Goal: Information Seeking & Learning: Learn about a topic

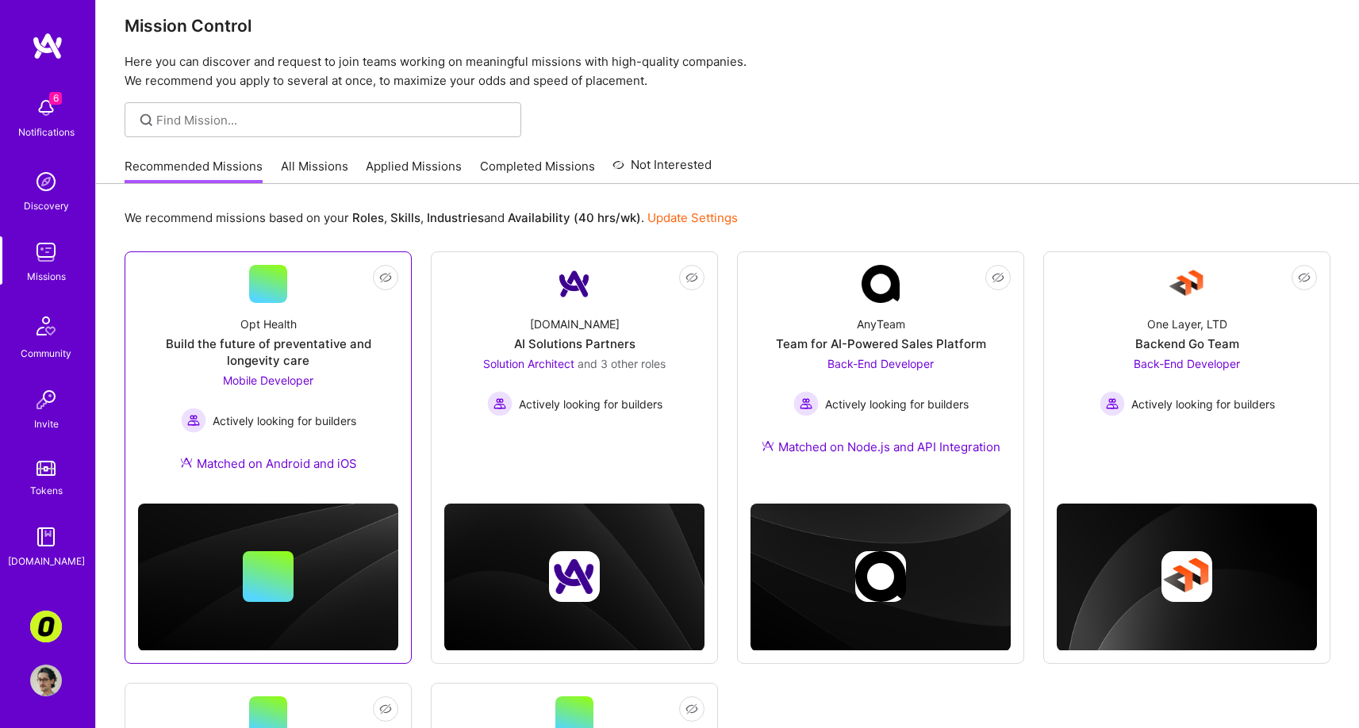
scroll to position [67, 0]
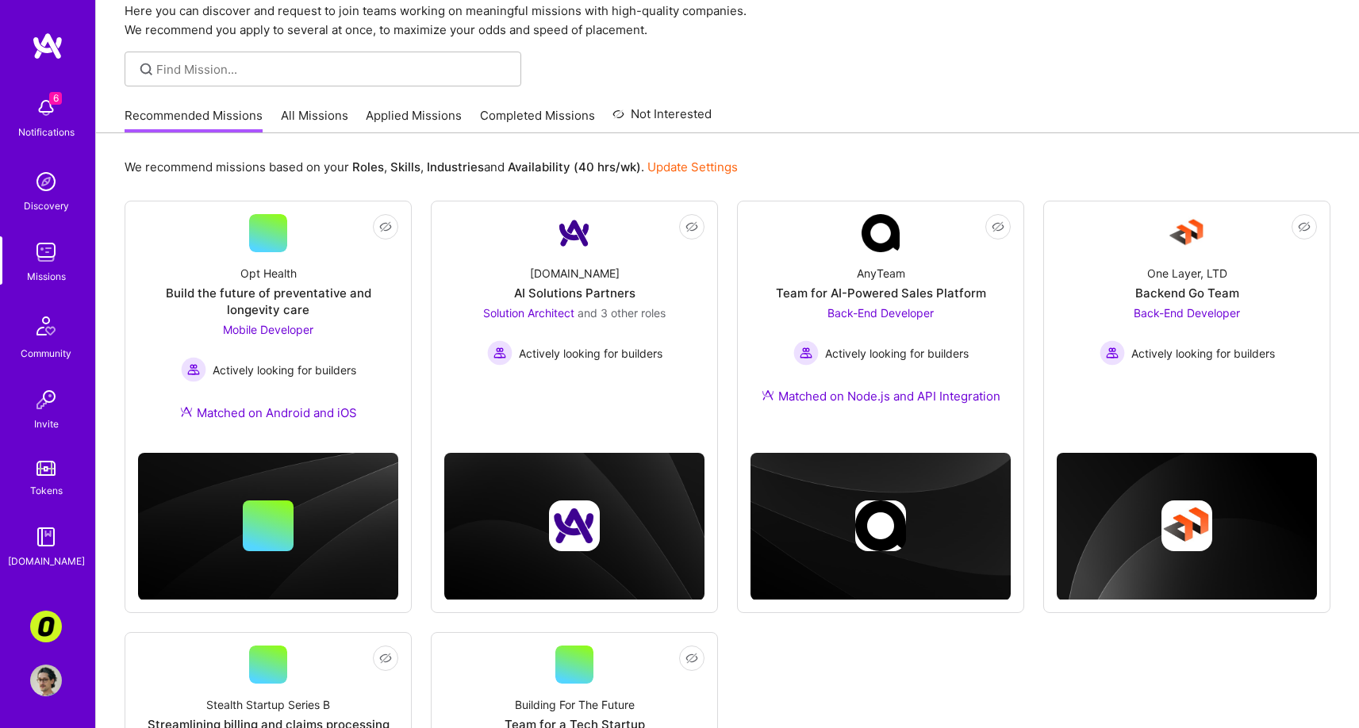
click at [302, 115] on link "All Missions" at bounding box center [314, 120] width 67 height 26
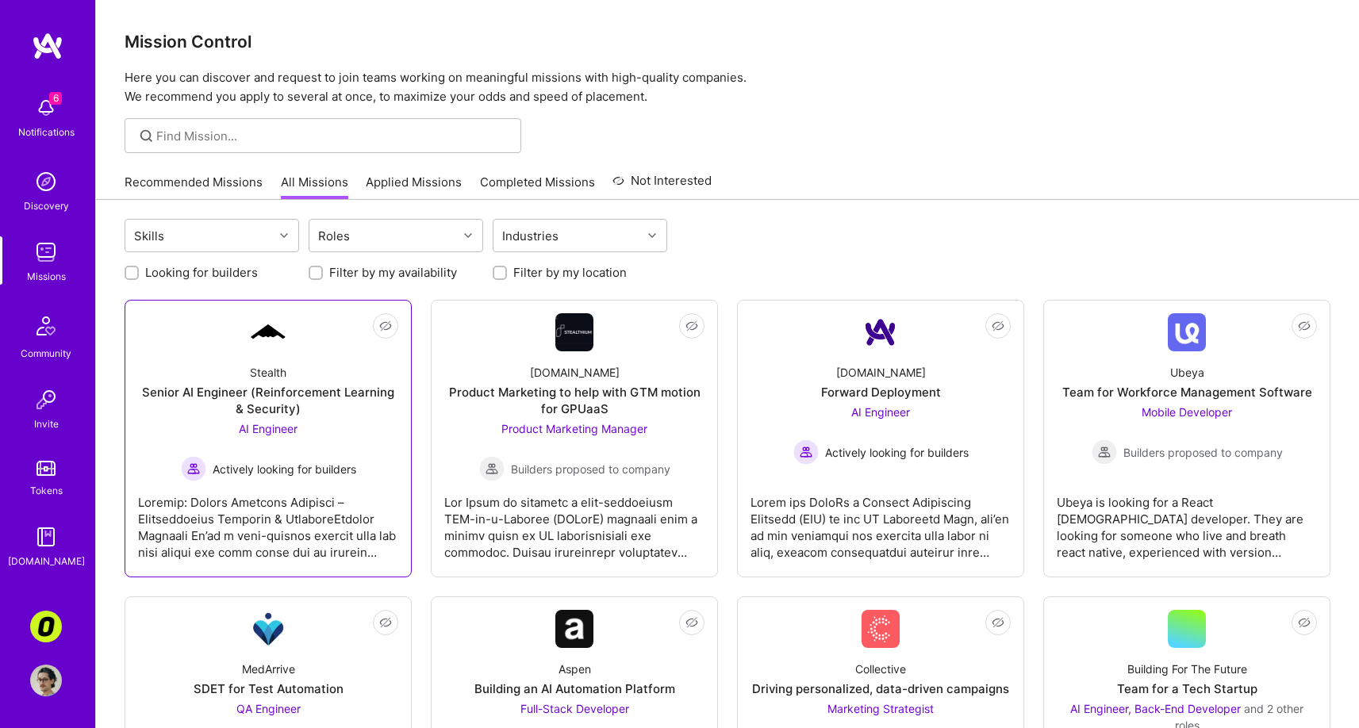
click at [343, 463] on span "Actively looking for builders" at bounding box center [285, 469] width 144 height 17
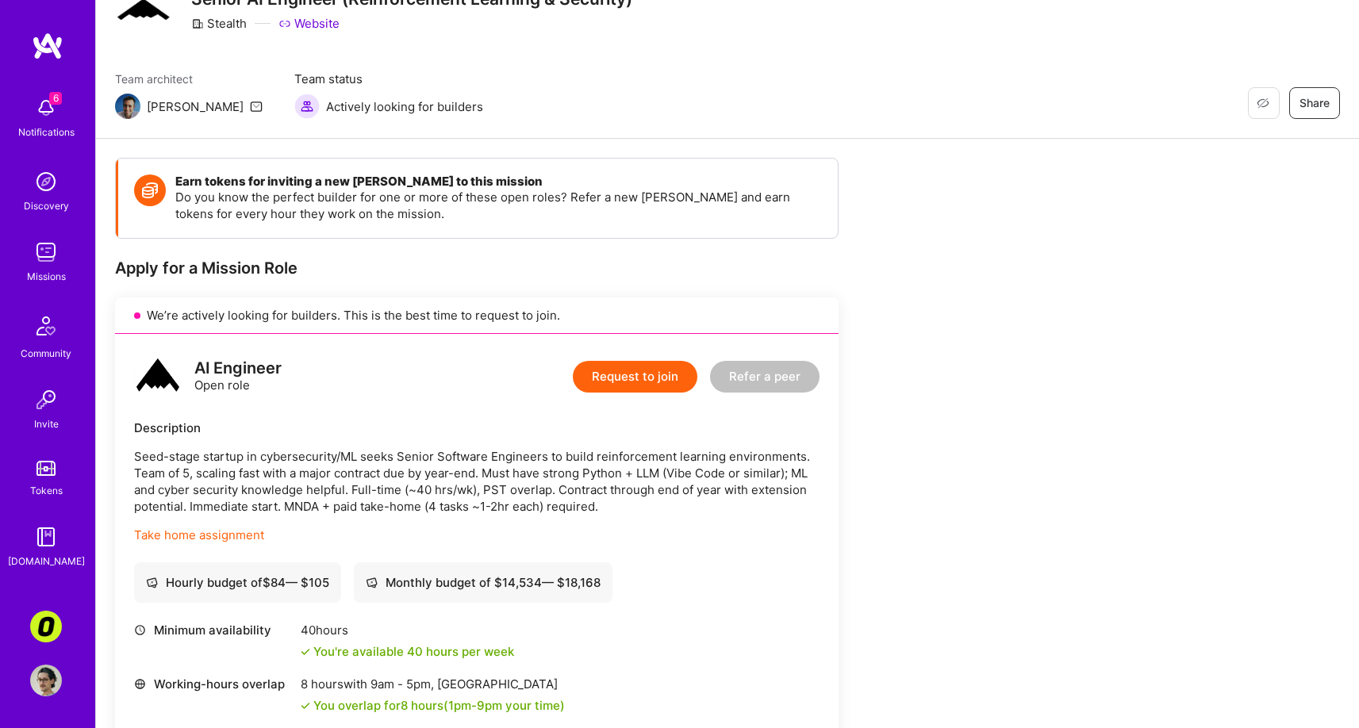
scroll to position [133, 0]
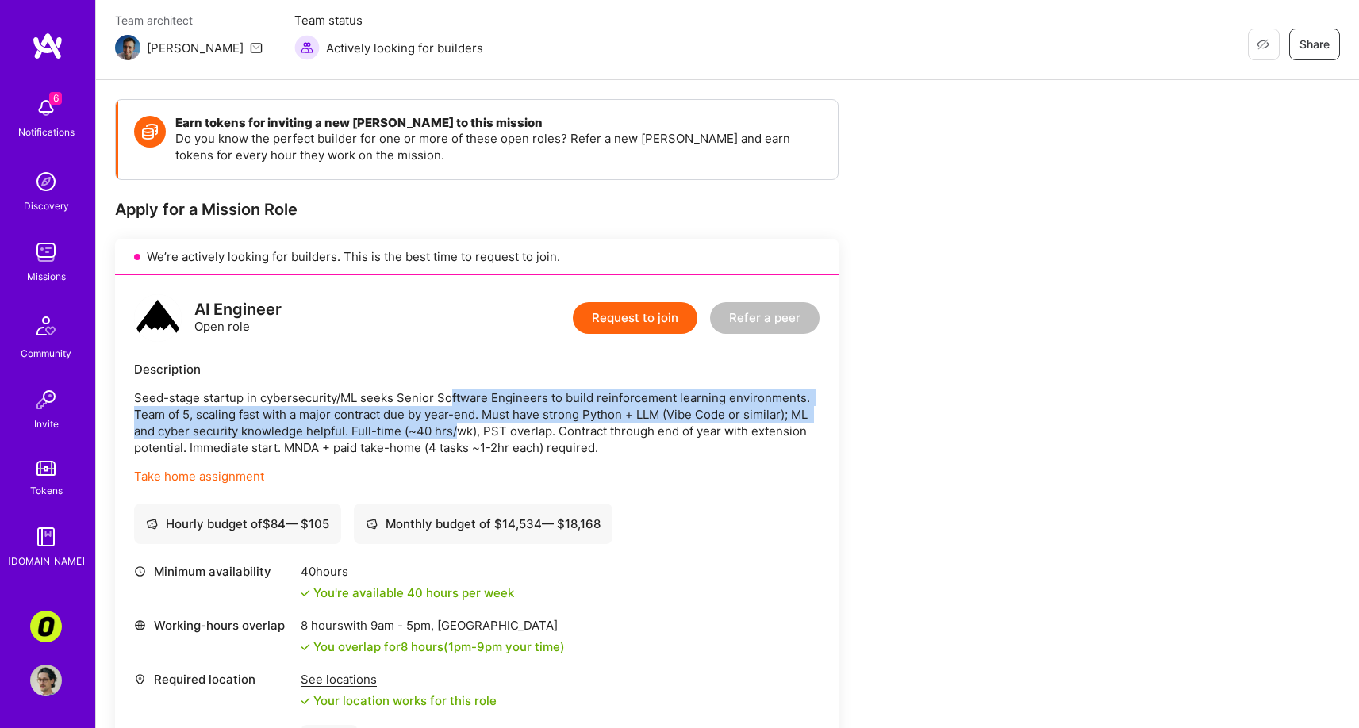
drag, startPoint x: 452, startPoint y: 407, endPoint x: 456, endPoint y: 428, distance: 21.2
click at [456, 427] on p "Seed-stage startup in cybersecurity/ML seeks Senior Software Engineers to build…" at bounding box center [477, 423] width 686 height 67
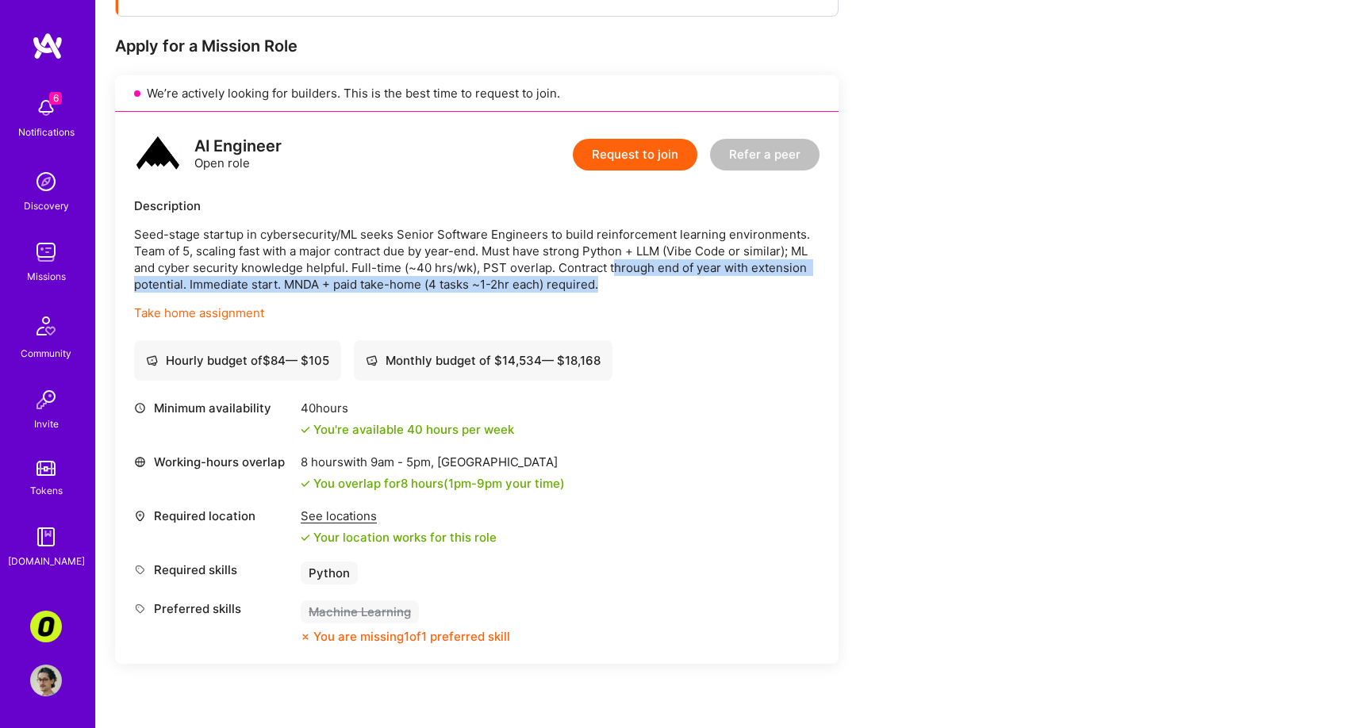
drag, startPoint x: 616, startPoint y: 266, endPoint x: 615, endPoint y: 286, distance: 19.9
click at [615, 286] on p "Seed-stage startup in cybersecurity/ML seeks Senior Software Engineers to build…" at bounding box center [477, 259] width 686 height 67
click at [613, 286] on p "Seed-stage startup in cybersecurity/ML seeks Senior Software Engineers to build…" at bounding box center [477, 259] width 686 height 67
drag, startPoint x: 618, startPoint y: 285, endPoint x: 549, endPoint y: 267, distance: 71.2
click at [551, 267] on p "Seed-stage startup in cybersecurity/ML seeks Senior Software Engineers to build…" at bounding box center [477, 259] width 686 height 67
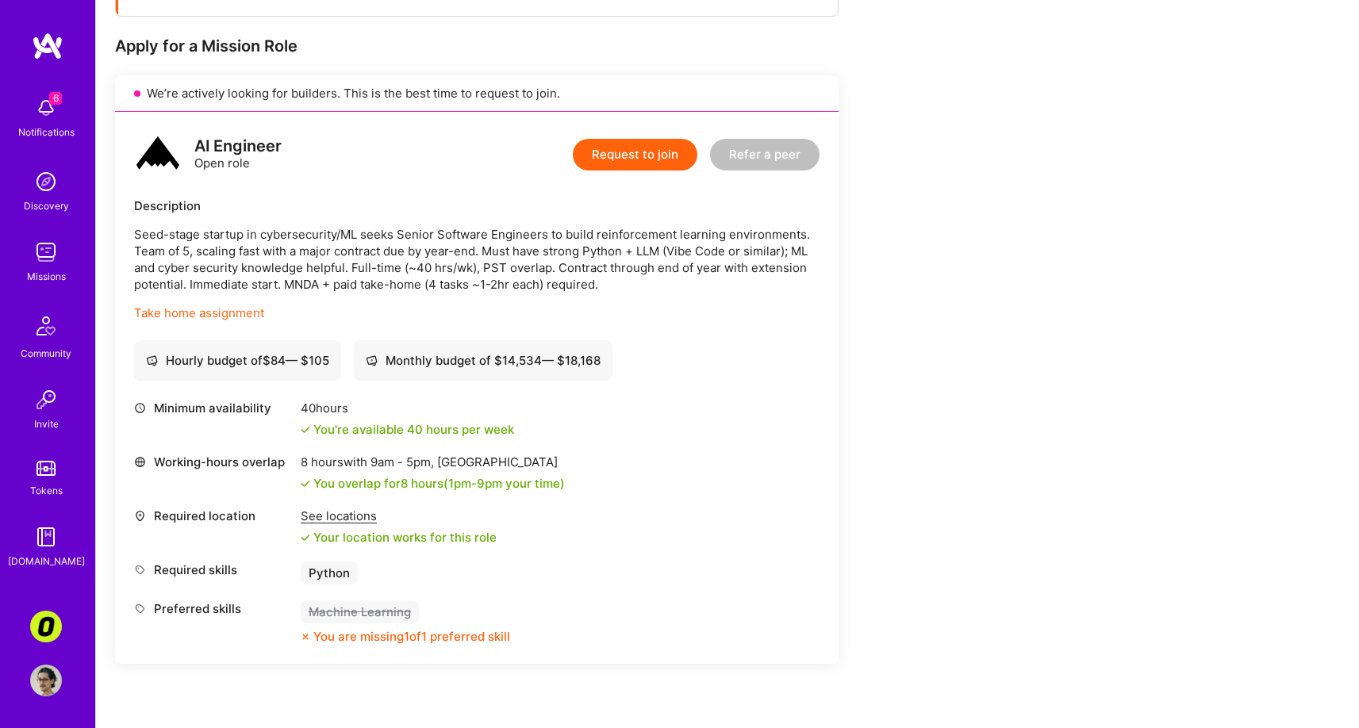
click at [421, 255] on p "Seed-stage startup in cybersecurity/ML seeks Senior Software Engineers to build…" at bounding box center [477, 259] width 686 height 67
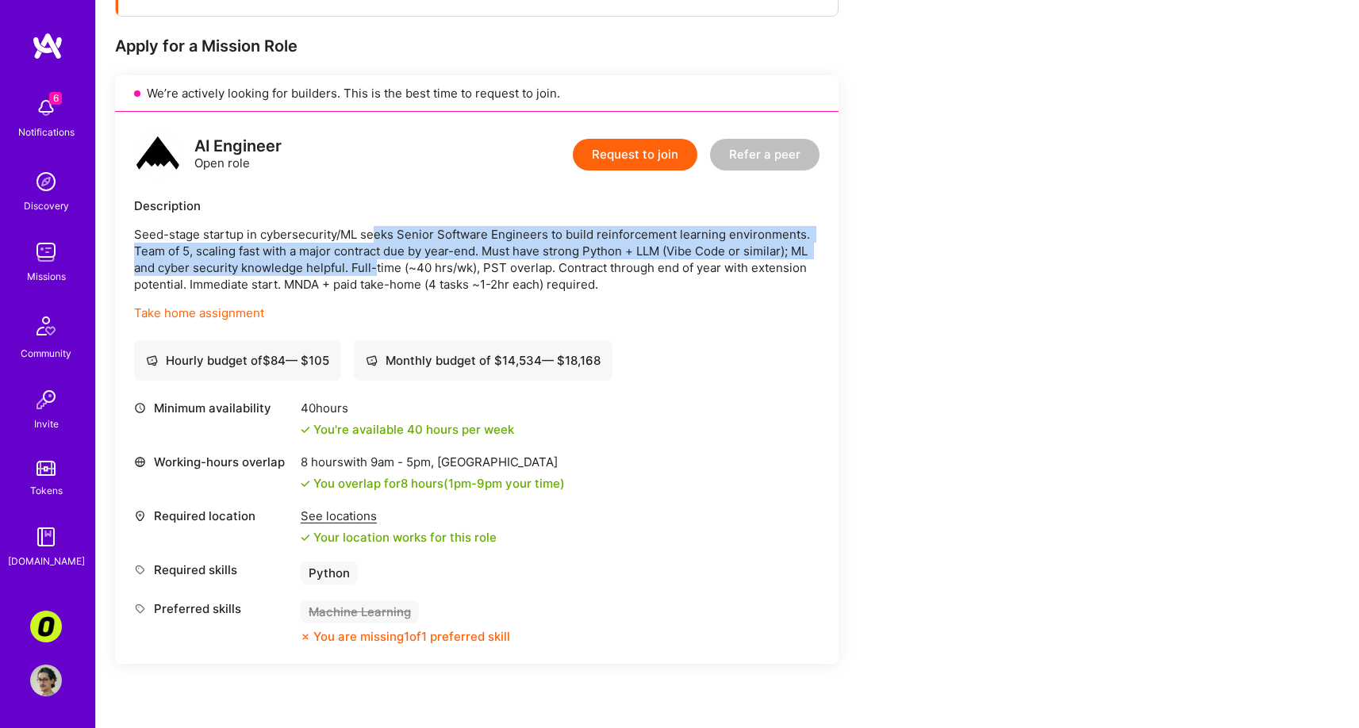
drag, startPoint x: 374, startPoint y: 256, endPoint x: 375, endPoint y: 267, distance: 11.1
click at [375, 267] on p "Seed-stage startup in cybersecurity/ML seeks Senior Software Engineers to build…" at bounding box center [477, 259] width 686 height 67
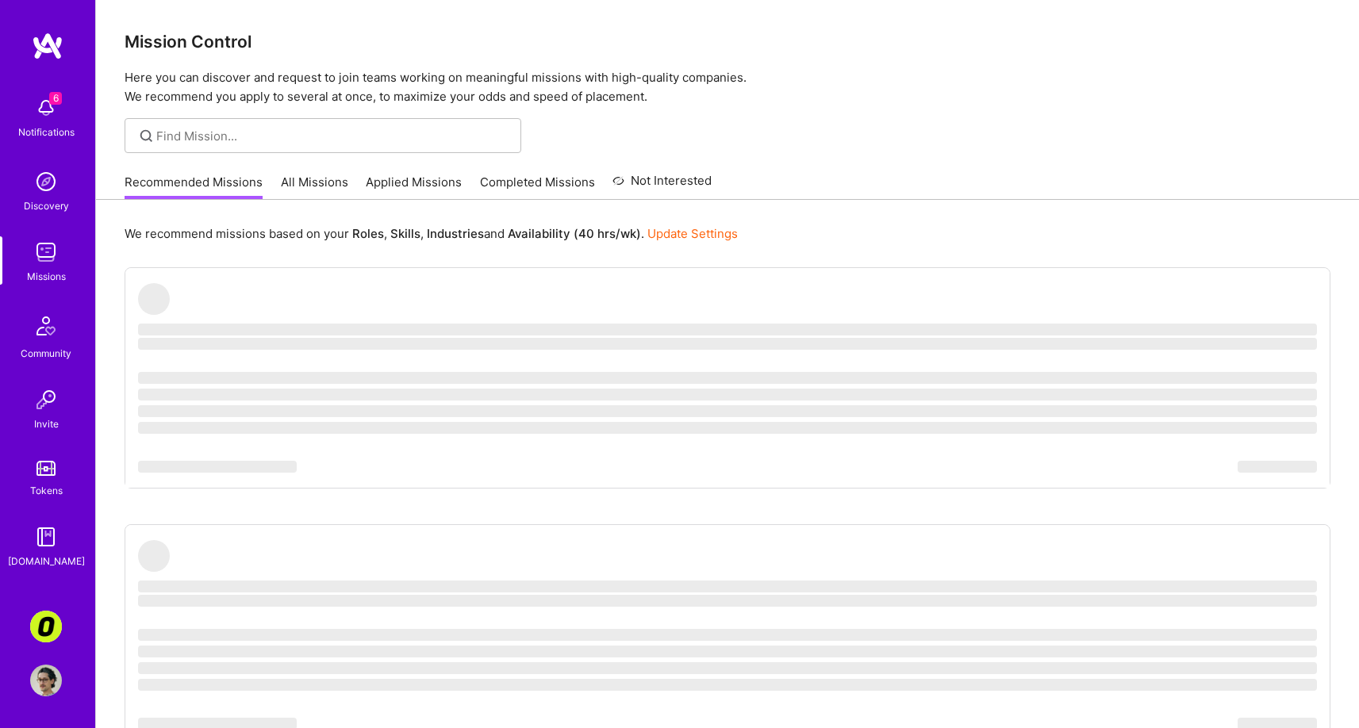
click at [56, 616] on img at bounding box center [46, 627] width 32 height 32
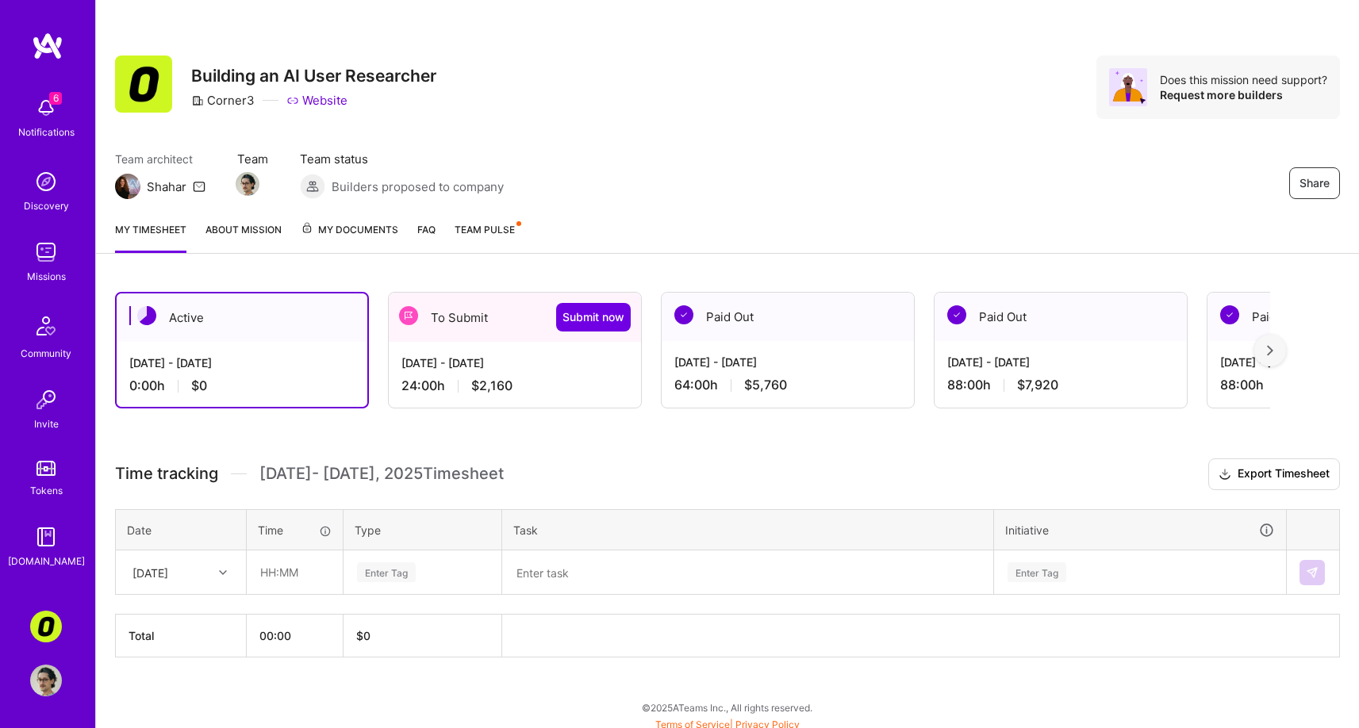
click at [256, 225] on link "About Mission" at bounding box center [244, 237] width 76 height 32
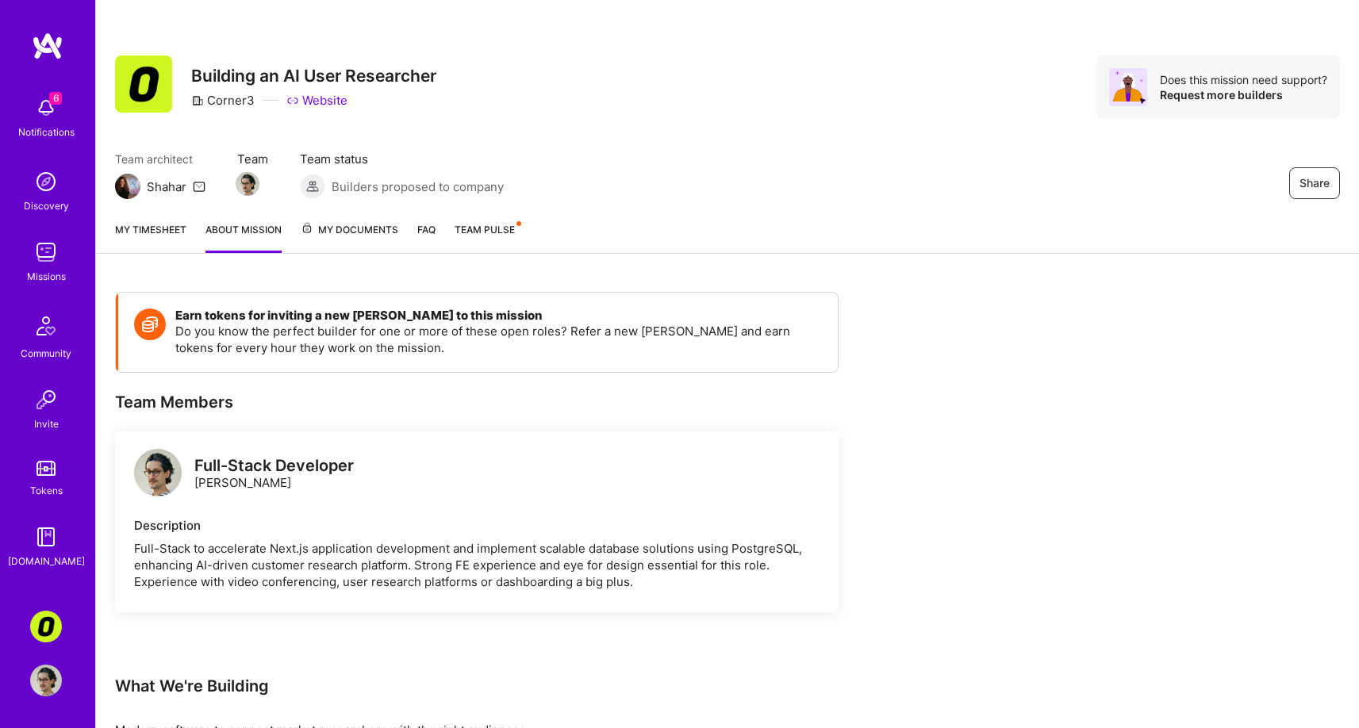
click at [433, 228] on link "FAQ" at bounding box center [426, 237] width 18 height 32
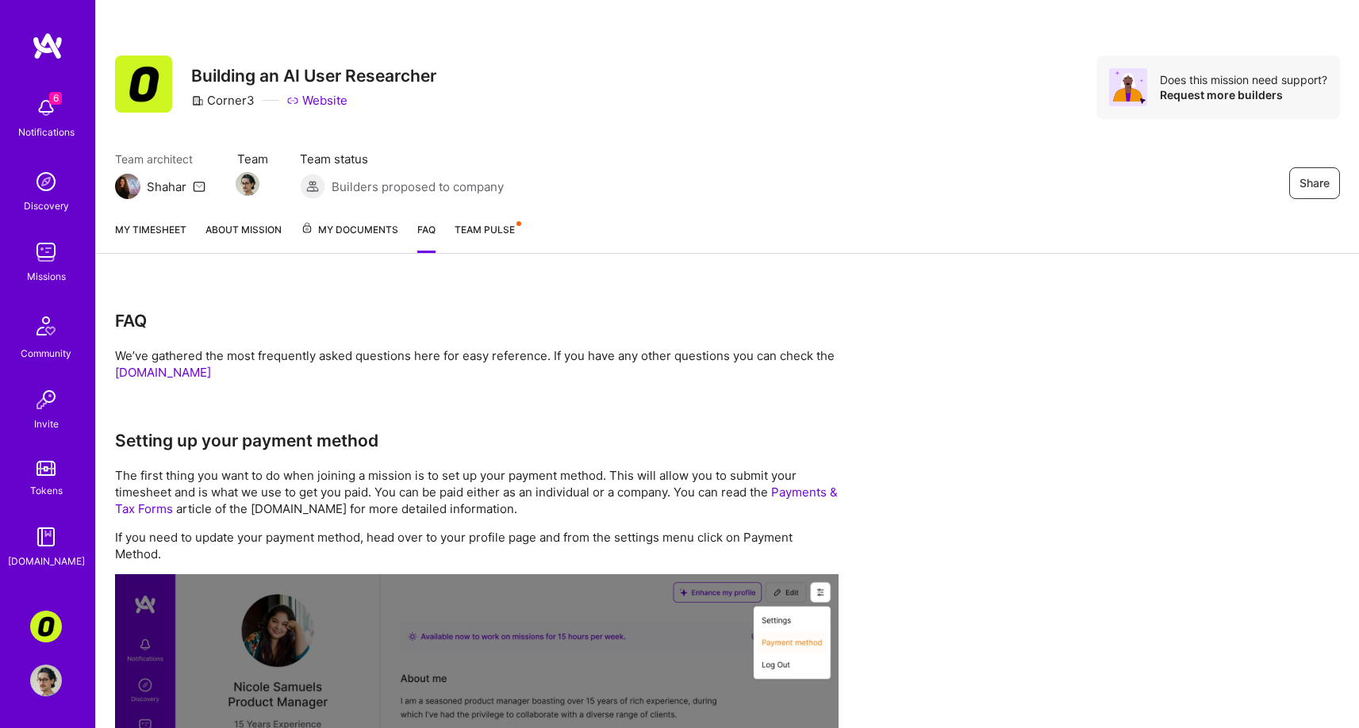
click at [483, 229] on span "Team Pulse" at bounding box center [485, 230] width 60 height 12
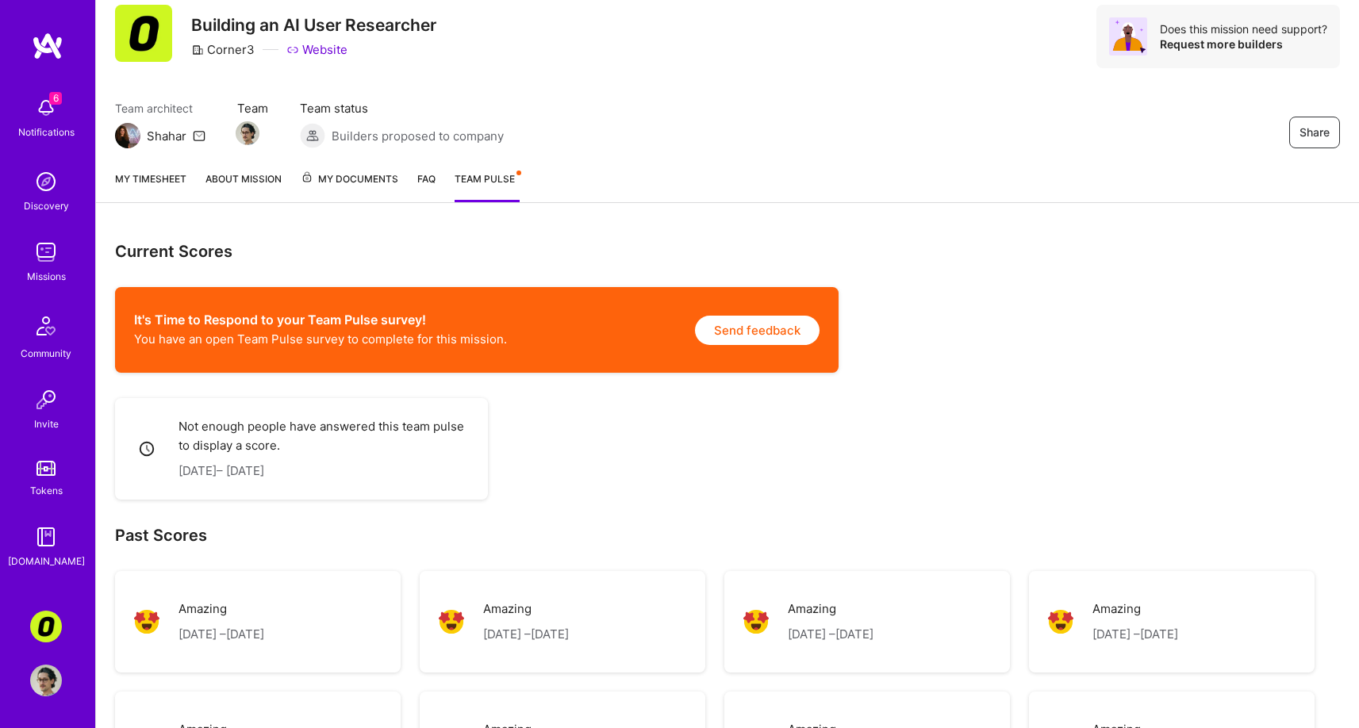
scroll to position [6, 0]
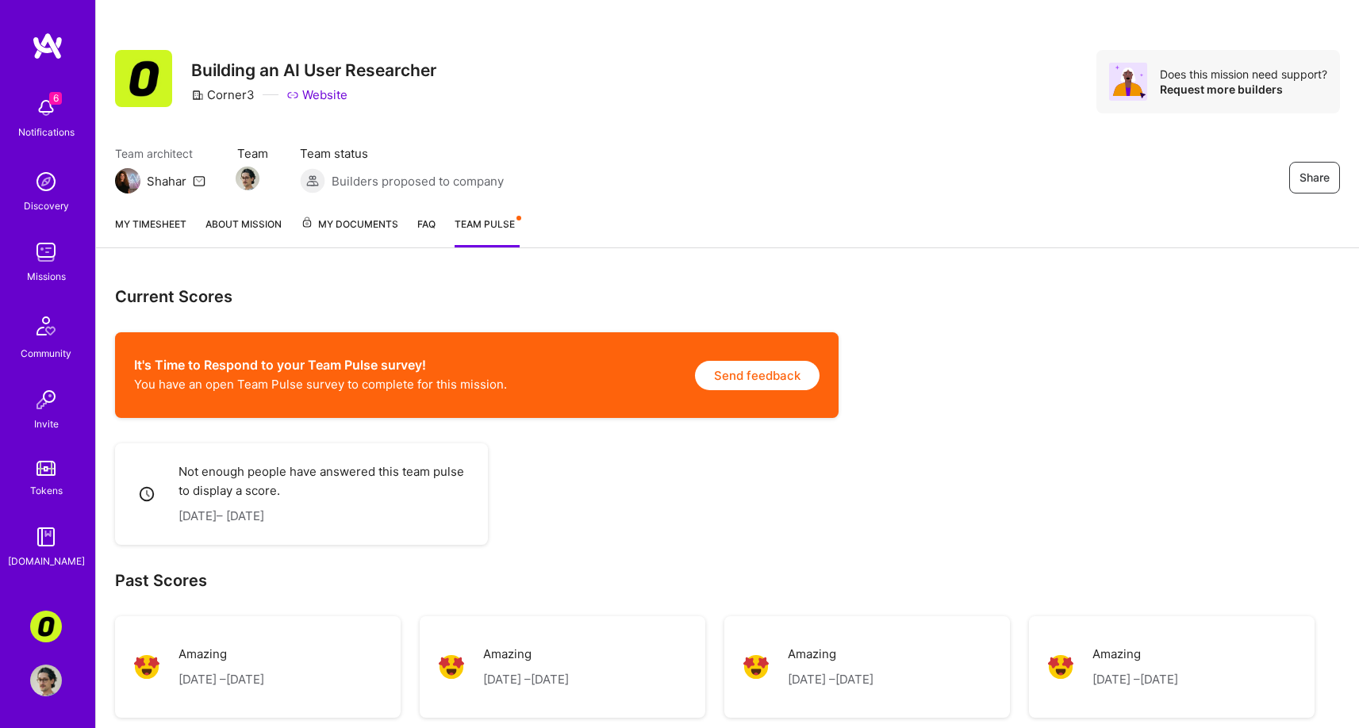
click at [163, 214] on div "My timesheet About Mission My Documents FAQ Team Pulse" at bounding box center [727, 225] width 1263 height 45
click at [188, 221] on div "My timesheet About Mission My Documents FAQ Team Pulse" at bounding box center [727, 225] width 1263 height 45
click at [173, 220] on link "My timesheet" at bounding box center [150, 232] width 71 height 32
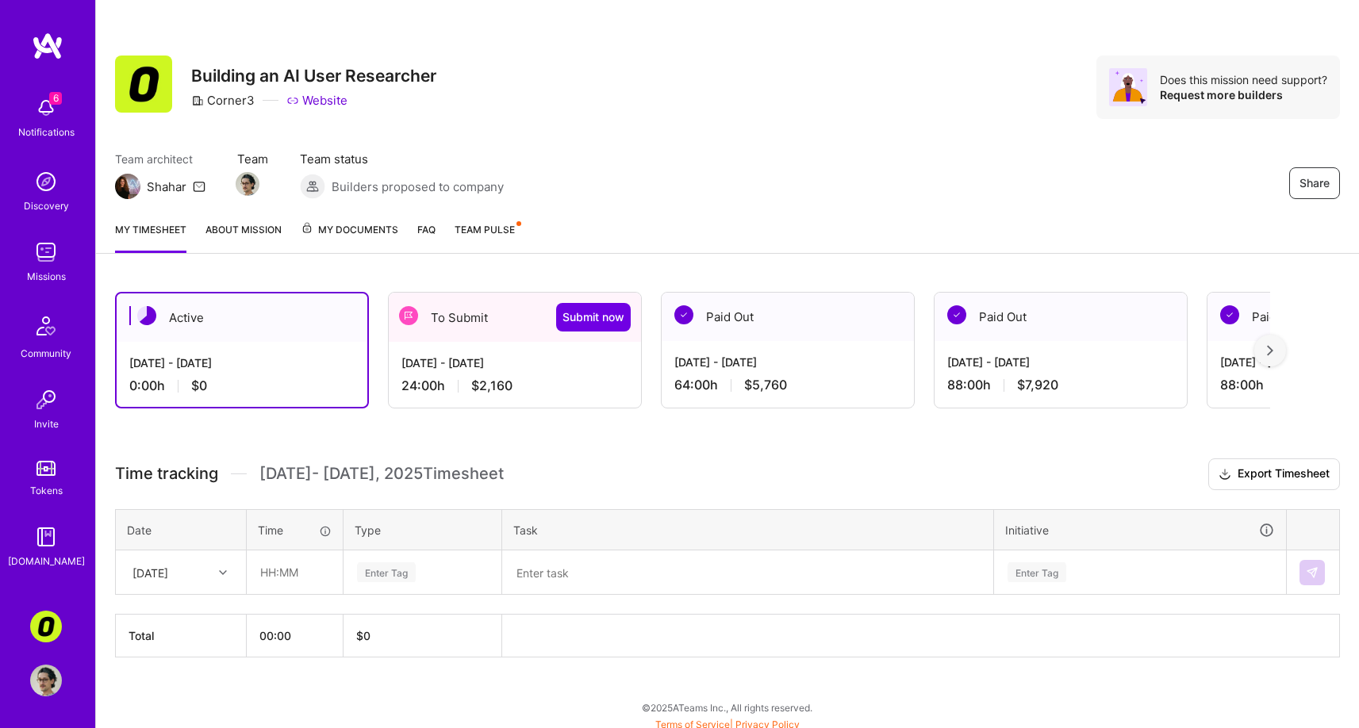
click at [222, 241] on link "About Mission" at bounding box center [244, 237] width 76 height 32
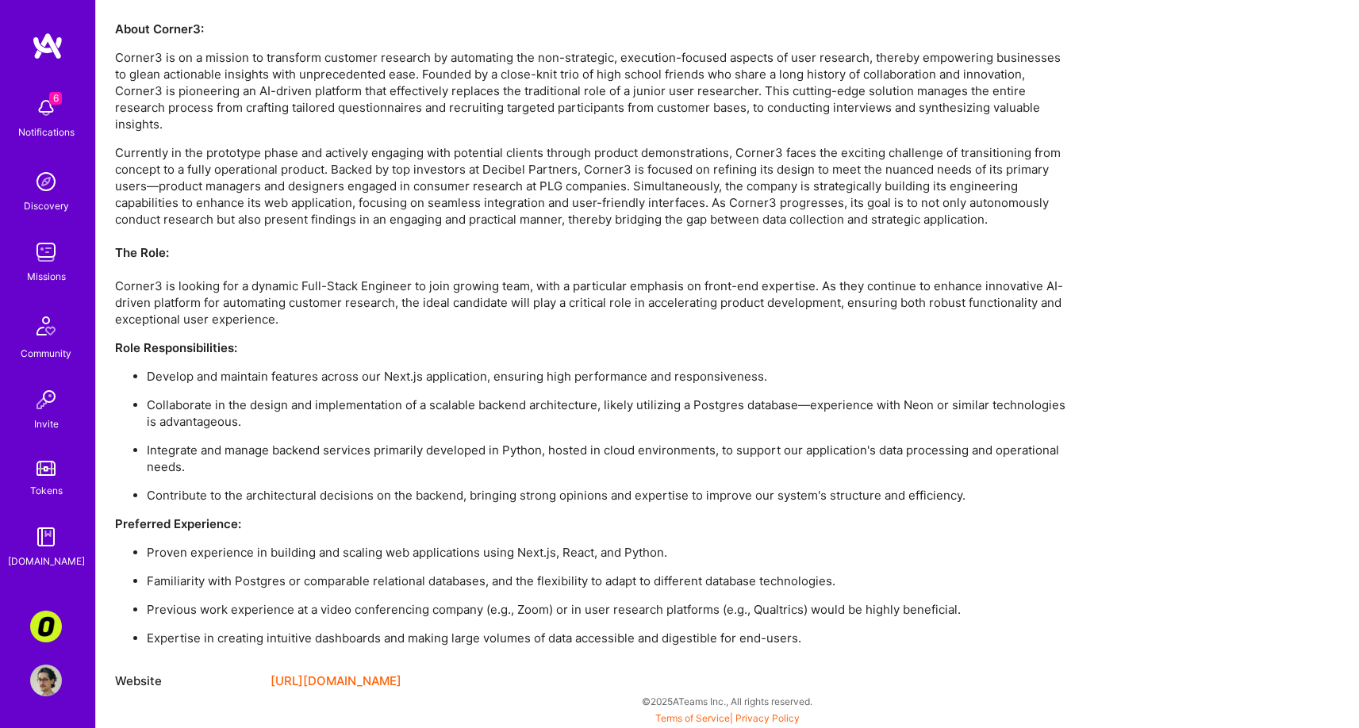
scroll to position [744, 0]
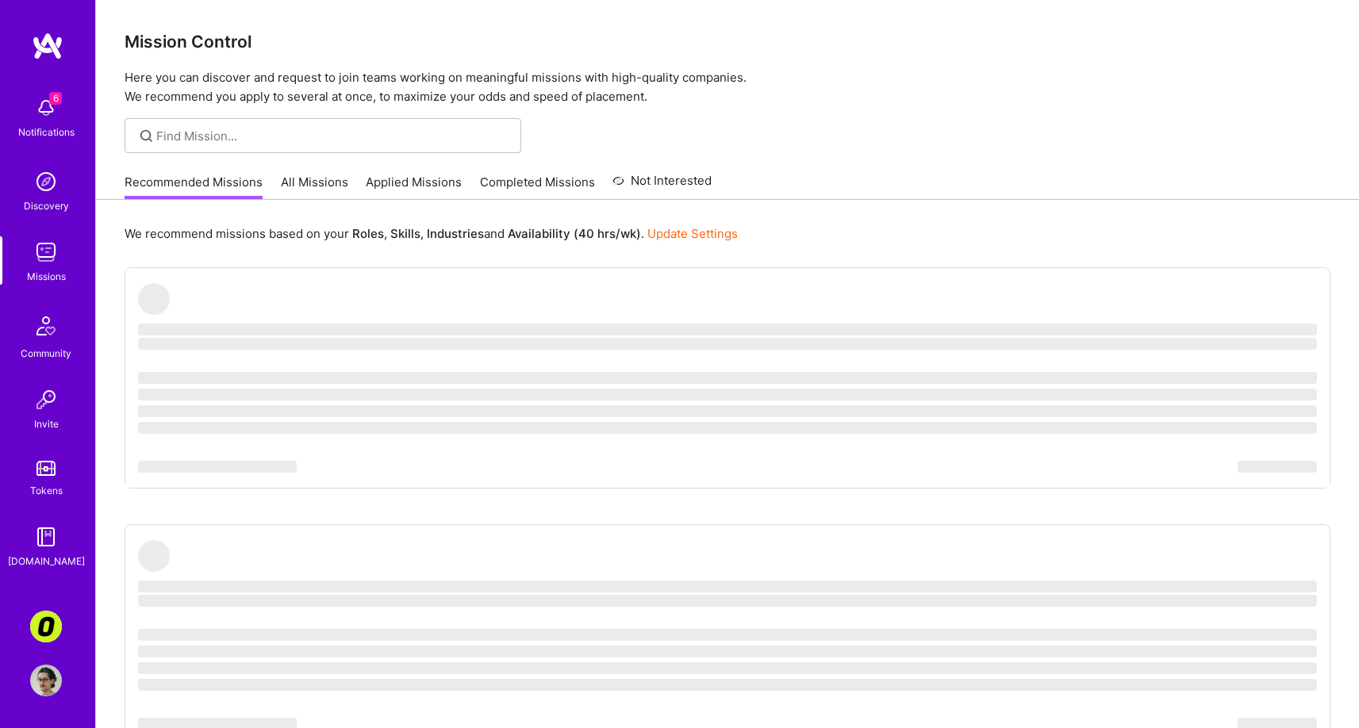
click at [49, 470] on img at bounding box center [46, 468] width 19 height 15
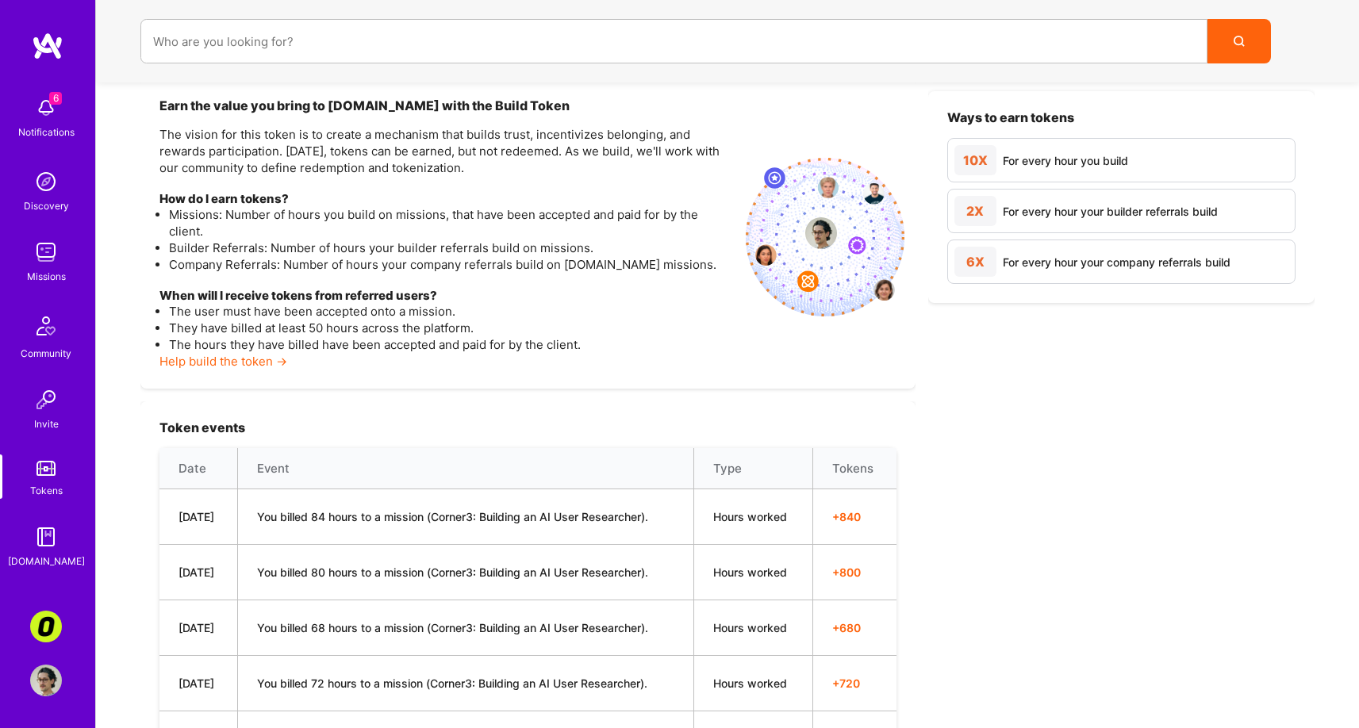
scroll to position [210, 0]
click at [41, 126] on div "Notifications" at bounding box center [46, 132] width 56 height 17
